Goal: Check status

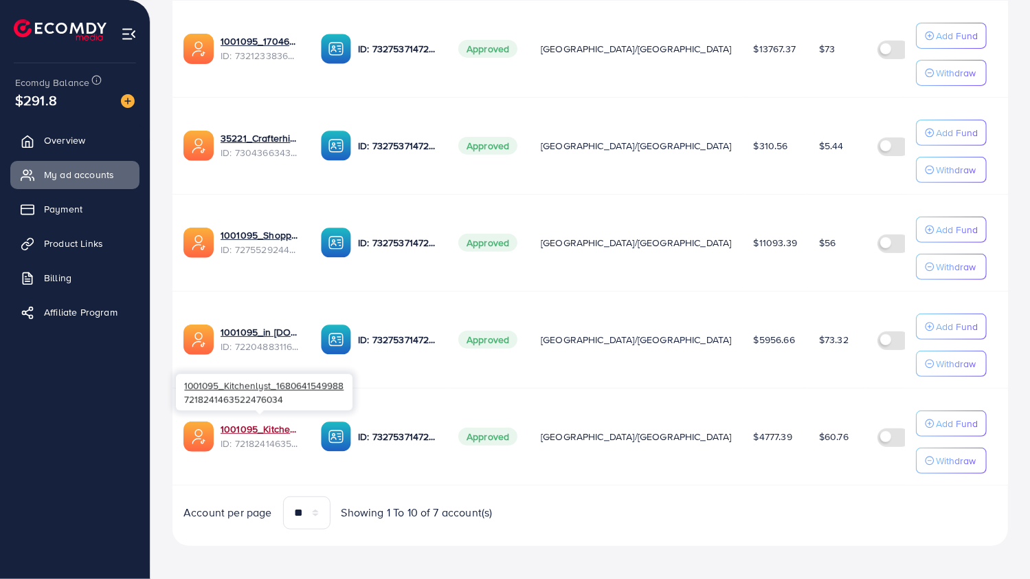
scroll to position [515, 0]
click at [260, 424] on link "1001095_Kitchenlyst_1680641549988" at bounding box center [260, 429] width 78 height 14
click at [229, 426] on link "1001095_Kitchenlyst_1680641549988" at bounding box center [260, 429] width 78 height 14
click at [225, 422] on link "1001095_Kitchenlyst_1680641549988" at bounding box center [260, 429] width 78 height 14
click at [230, 426] on link "1001095_Kitchenlyst_1680641549988" at bounding box center [260, 429] width 78 height 14
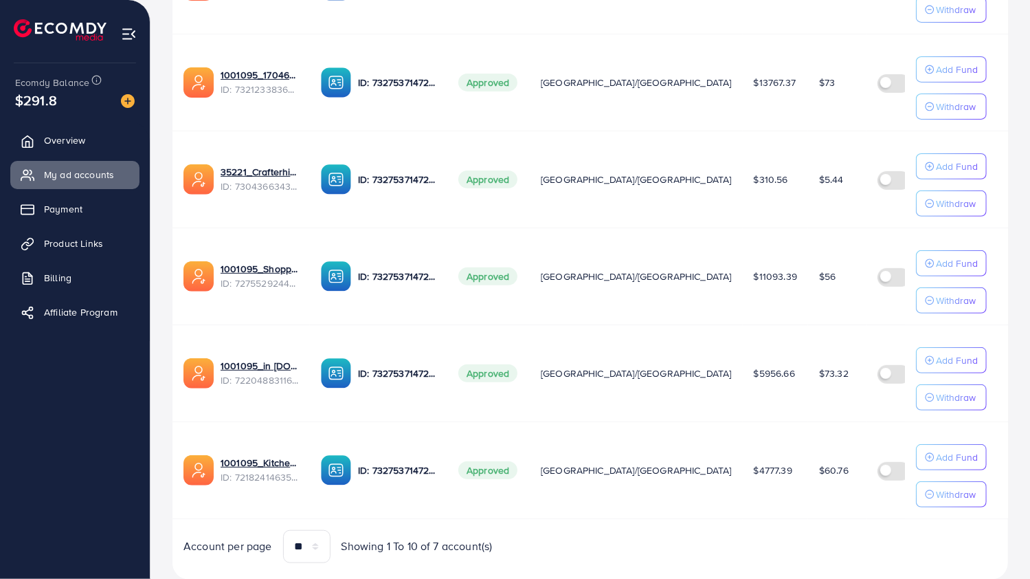
scroll to position [481, 0]
click at [271, 364] on link "1001095_in [DOMAIN_NAME]_1681150971525" at bounding box center [260, 366] width 78 height 14
click at [229, 359] on link "1001095_in [DOMAIN_NAME]_1681150971525" at bounding box center [260, 366] width 78 height 14
click at [232, 461] on link "1001095_Kitchenlyst_1680641549988" at bounding box center [260, 463] width 78 height 14
click at [228, 364] on link "1001095_in [DOMAIN_NAME]_1681150971525" at bounding box center [260, 366] width 78 height 14
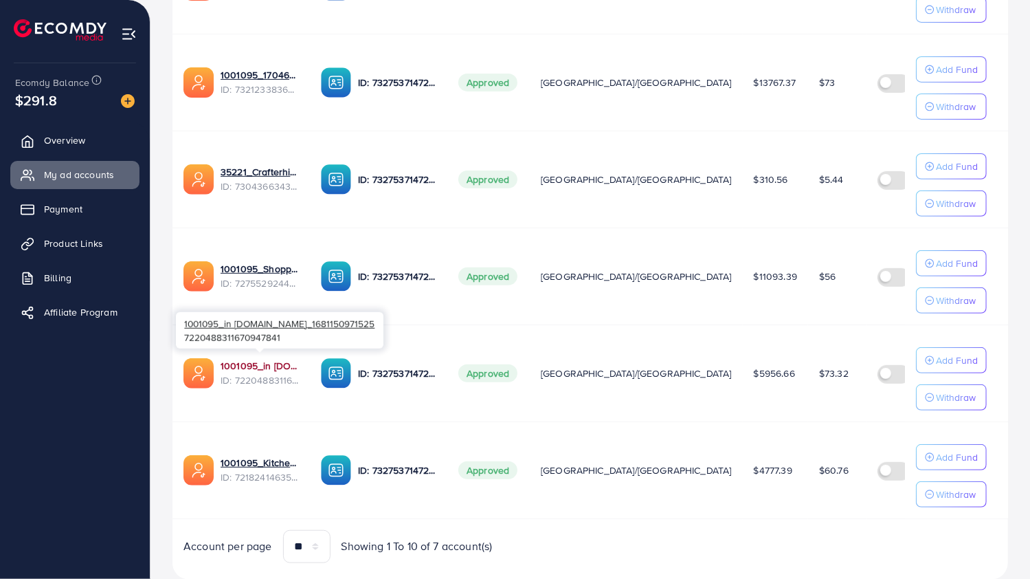
click at [274, 363] on link "1001095_in [DOMAIN_NAME]_1681150971525" at bounding box center [260, 366] width 78 height 14
click at [279, 346] on div "1001095_in [DOMAIN_NAME]_1681150971525 7220488311670947841" at bounding box center [280, 330] width 208 height 36
click at [268, 364] on link "1001095_in [DOMAIN_NAME]_1681150971525" at bounding box center [260, 366] width 78 height 14
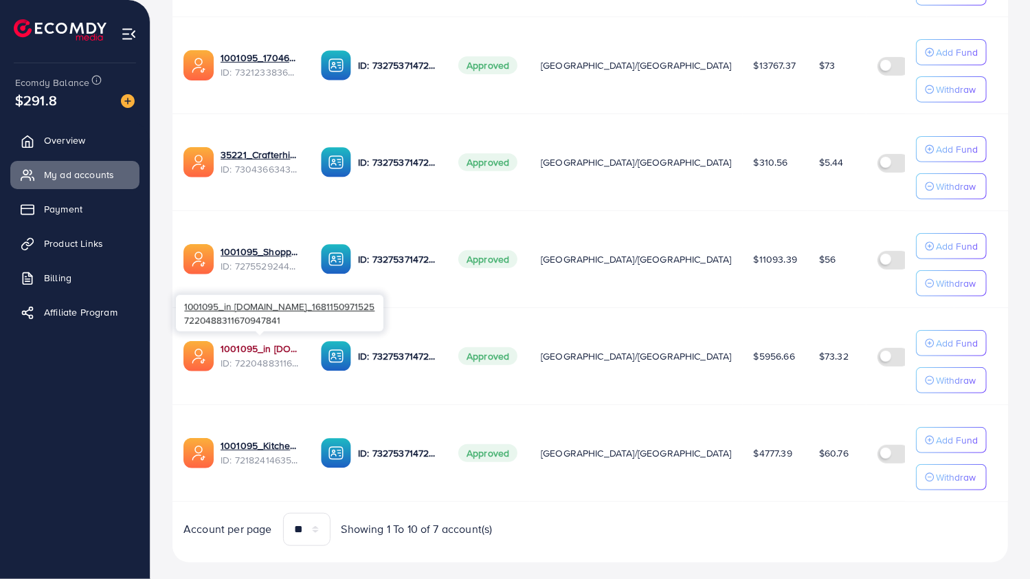
scroll to position [498, 0]
click at [271, 439] on link "1001095_Kitchenlyst_1680641549988" at bounding box center [260, 446] width 78 height 14
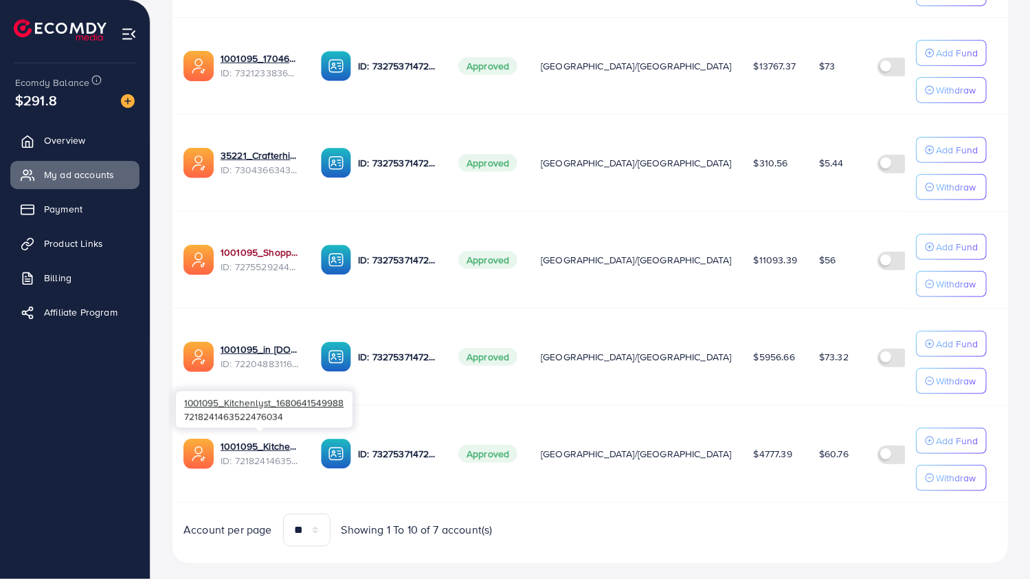
click at [239, 245] on link "1001095_Shopping Center" at bounding box center [260, 252] width 78 height 14
